Goal: Task Accomplishment & Management: Manage account settings

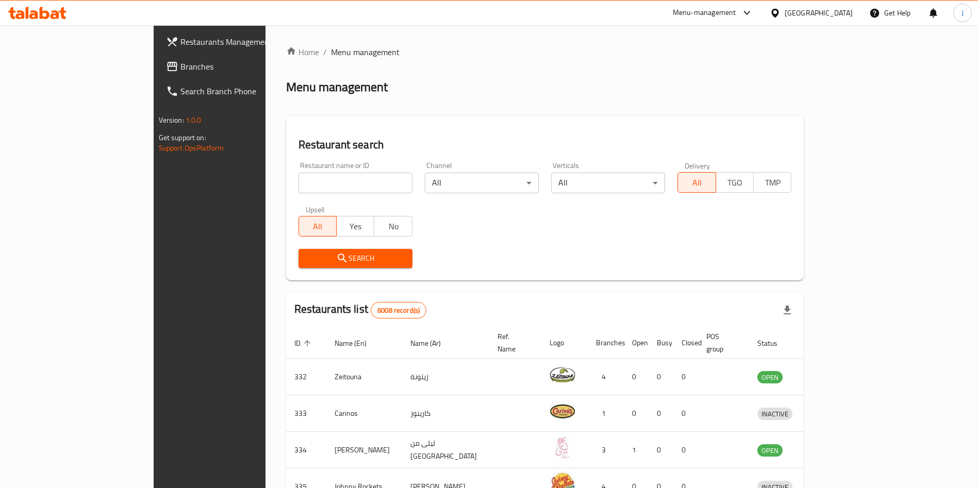
click at [298, 184] on input "search" at bounding box center [355, 183] width 114 height 21
click button "Search" at bounding box center [355, 258] width 114 height 19
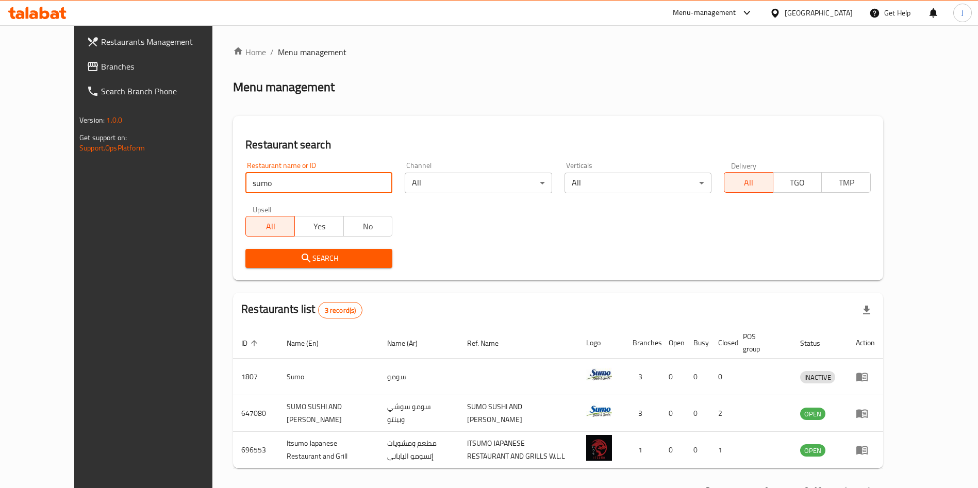
type input "sumo sushi"
click button "Search" at bounding box center [318, 258] width 147 height 19
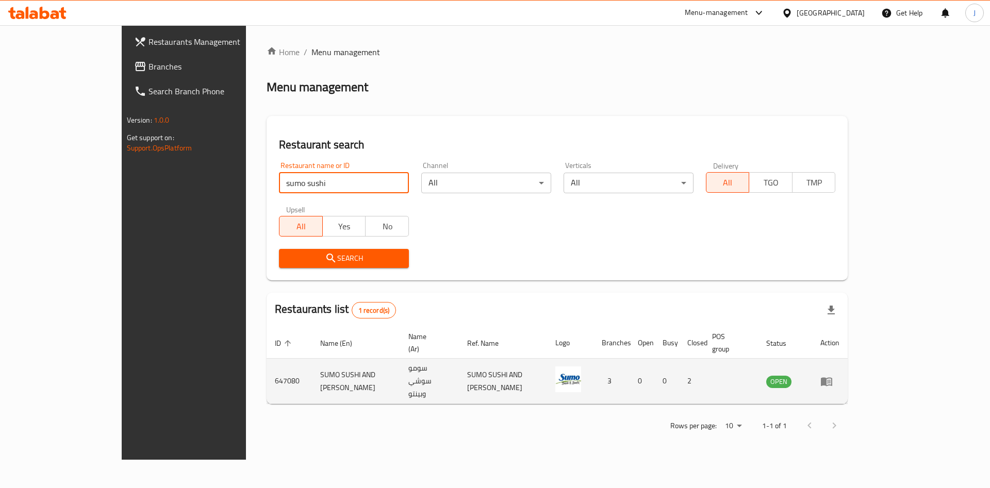
click at [832, 375] on icon "enhanced table" at bounding box center [826, 381] width 12 height 12
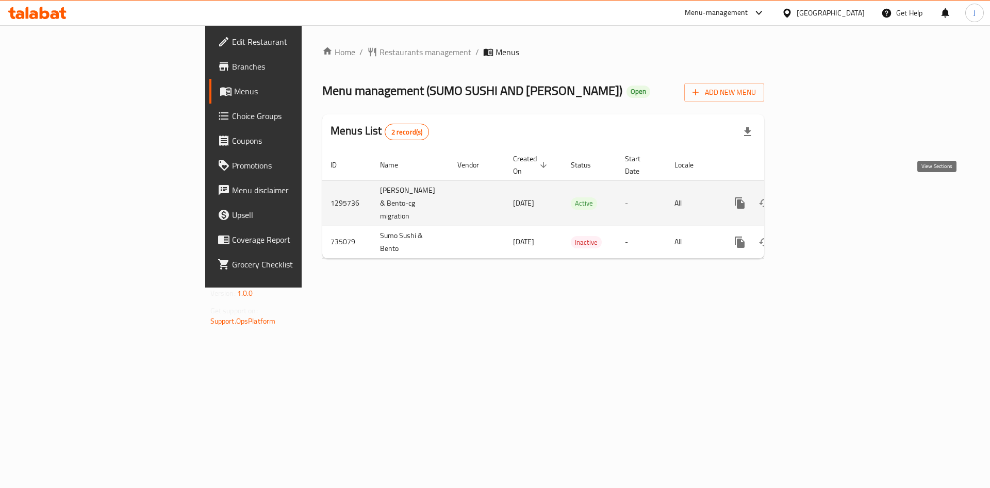
click at [819, 198] on icon "enhanced table" at bounding box center [813, 202] width 9 height 9
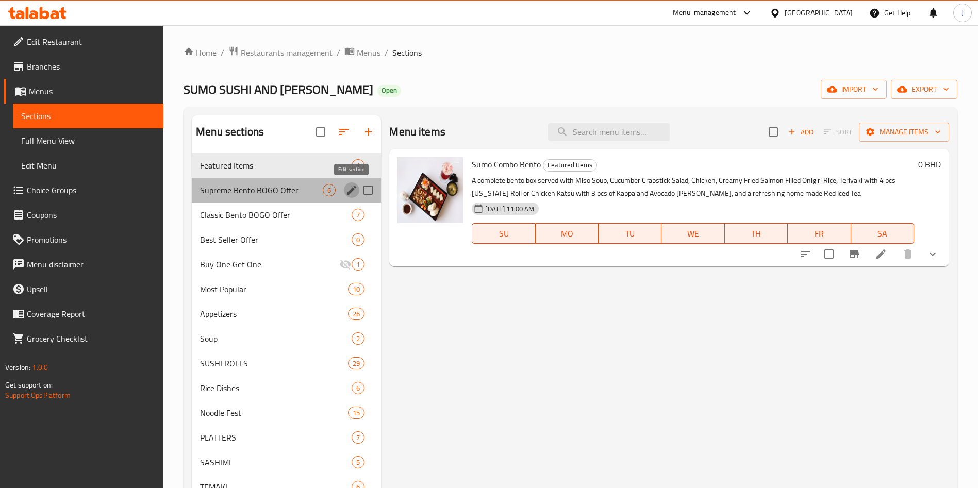
click at [348, 188] on icon "edit" at bounding box center [351, 190] width 12 height 12
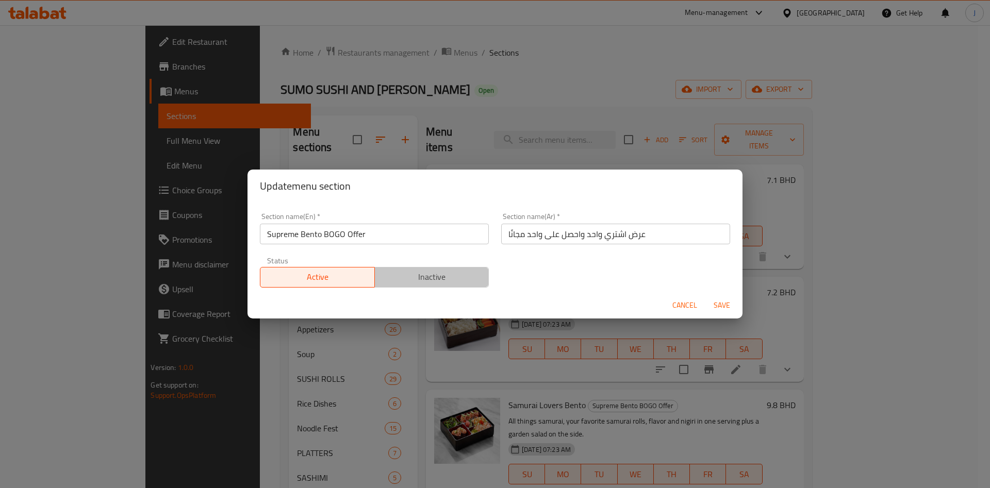
click at [433, 272] on span "Inactive" at bounding box center [432, 277] width 106 height 15
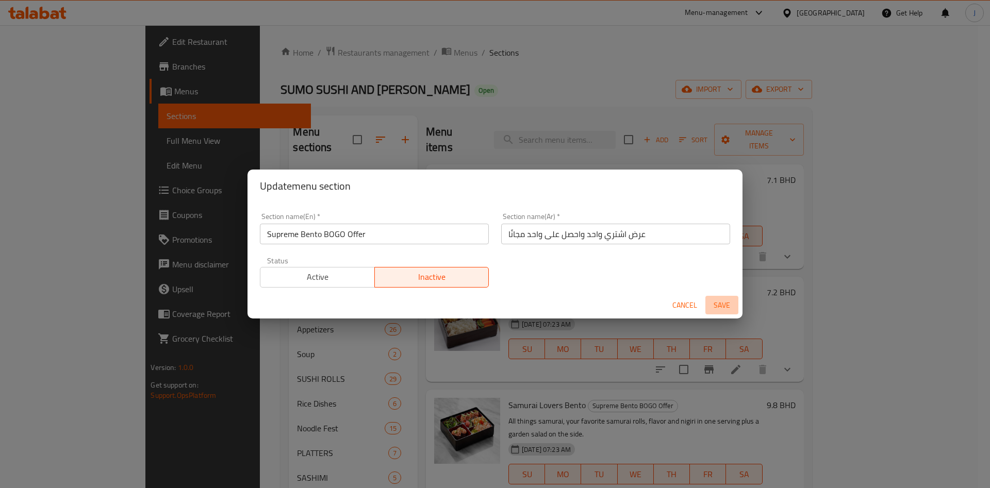
click at [721, 304] on span "Save" at bounding box center [721, 305] width 25 height 13
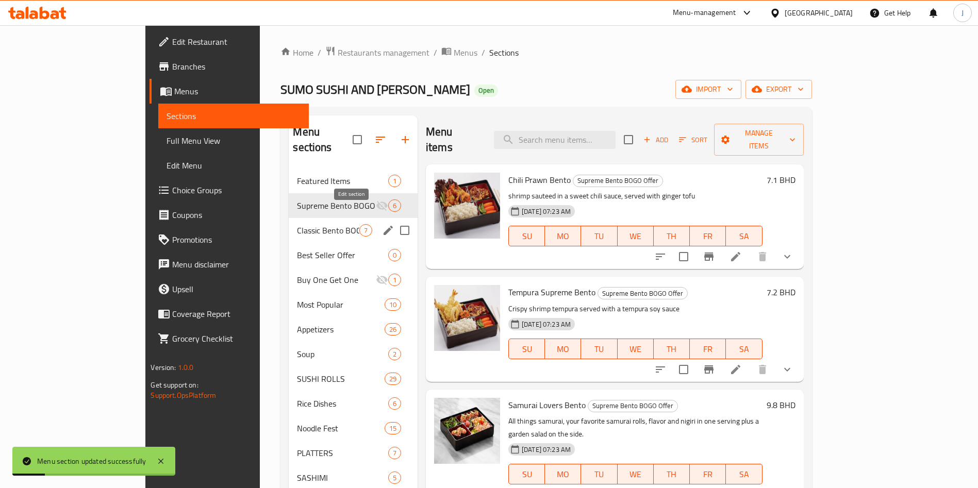
click at [382, 224] on icon "edit" at bounding box center [388, 230] width 12 height 12
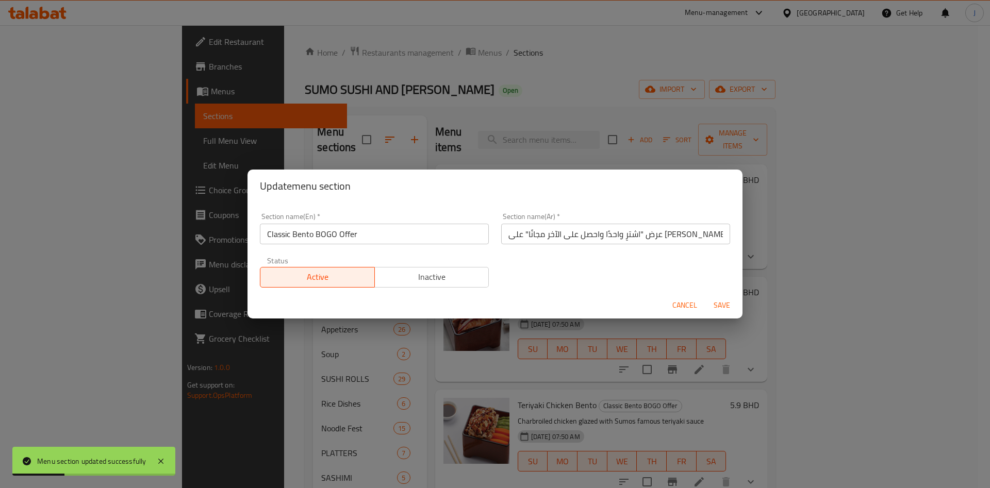
click at [404, 273] on span "Inactive" at bounding box center [432, 277] width 106 height 15
click at [720, 300] on span "Save" at bounding box center [721, 305] width 25 height 13
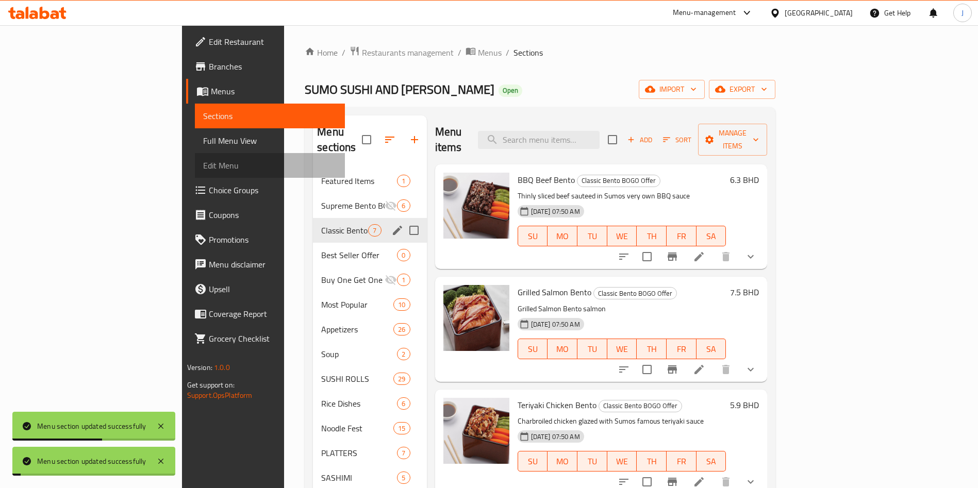
click at [203, 166] on span "Edit Menu" at bounding box center [270, 165] width 134 height 12
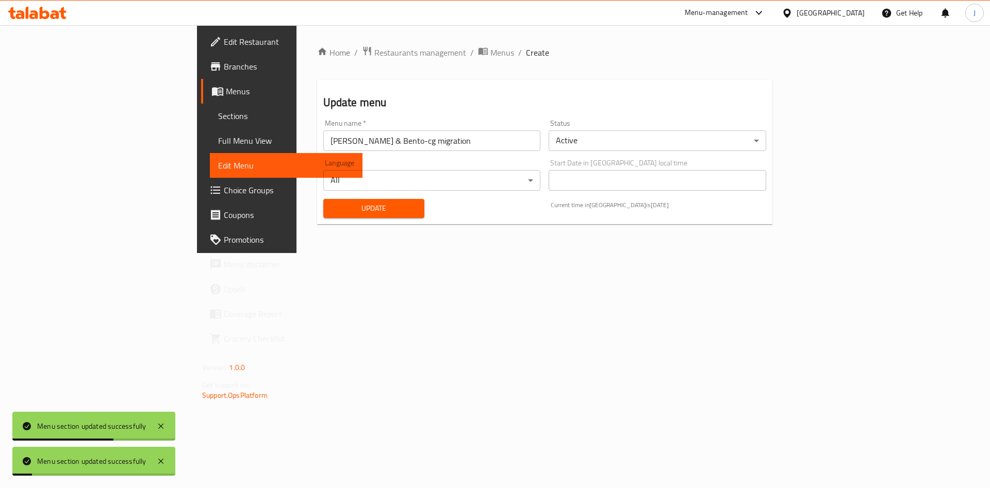
click at [323, 201] on button "Update" at bounding box center [374, 208] width 102 height 19
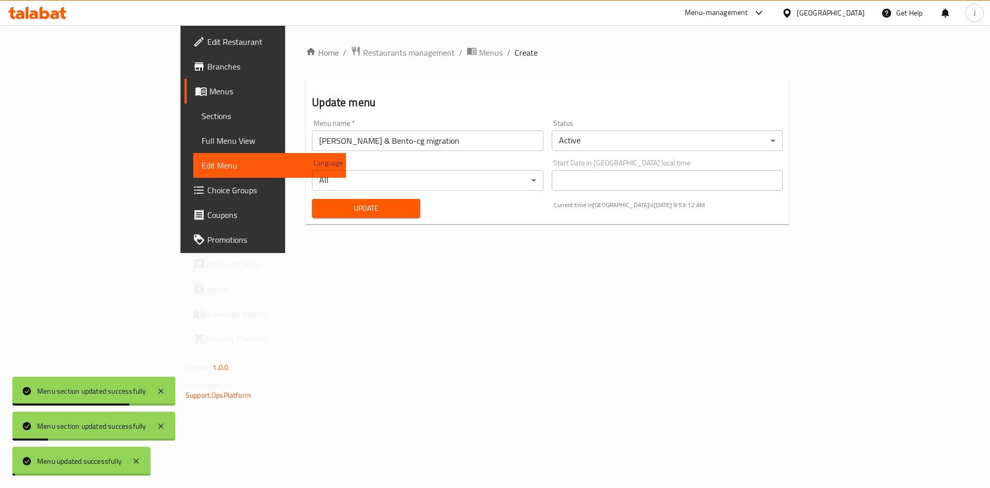
click at [320, 207] on span "Update" at bounding box center [366, 208] width 92 height 13
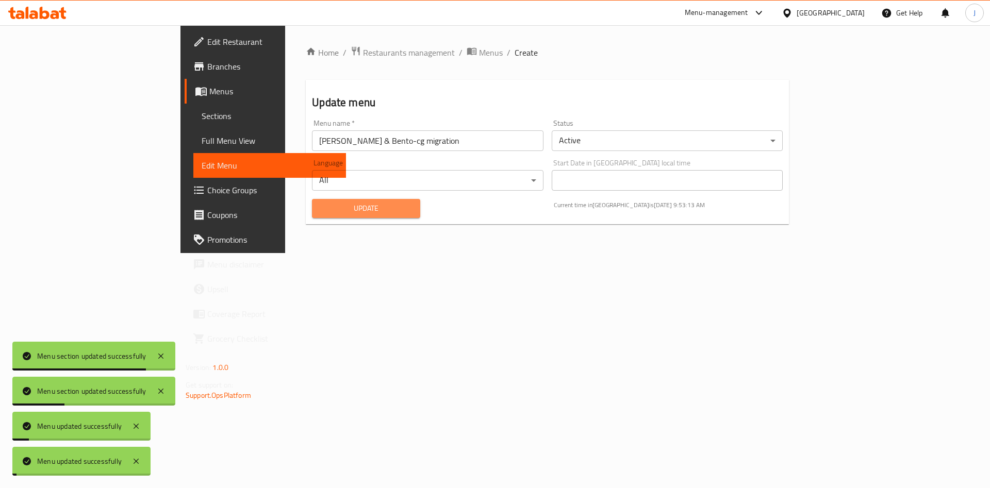
click at [320, 207] on span "Update" at bounding box center [366, 208] width 92 height 13
